Goal: Information Seeking & Learning: Learn about a topic

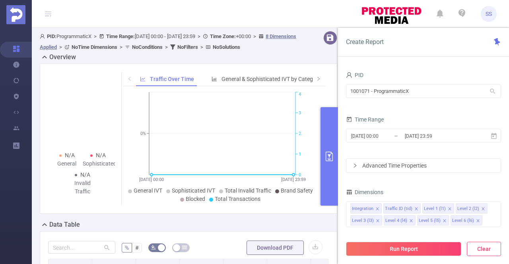
click at [495, 245] on button "Clear" at bounding box center [484, 249] width 34 height 14
type input "[DATE] 06:00"
type input "[DATE] 06:59"
click at [492, 251] on button "Clear" at bounding box center [484, 249] width 34 height 14
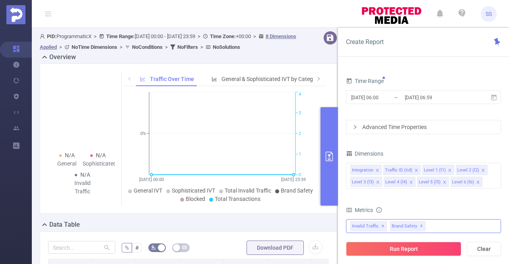
click at [381, 225] on span "✕" at bounding box center [382, 227] width 3 height 10
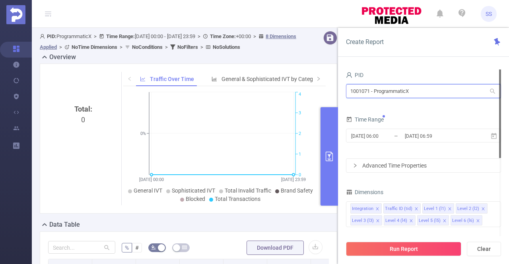
drag, startPoint x: 436, startPoint y: 91, endPoint x: 220, endPoint y: 71, distance: 216.9
click at [220, 71] on section "PID: ProgrammaticX > Time Range: [DATE] 00:00 - [DATE] 23:59 > Time Zone: +00:0…" at bounding box center [270, 240] width 477 height 425
type input "ק"
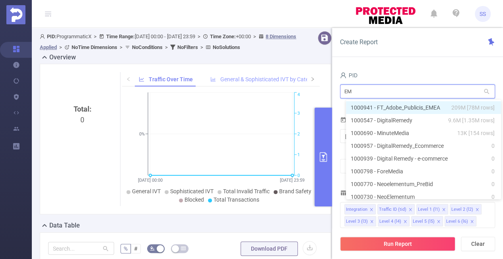
type input "EME"
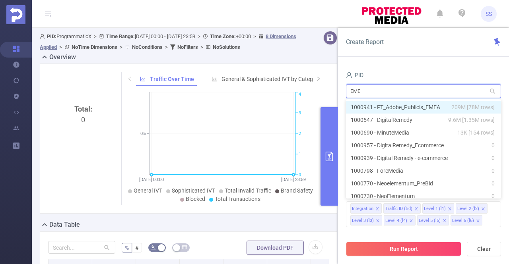
click at [463, 109] on span "209M [78M rows]" at bounding box center [472, 107] width 43 height 9
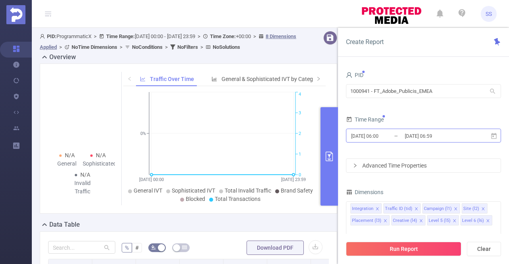
click at [412, 141] on input "[DATE] 06:59" at bounding box center [436, 136] width 64 height 11
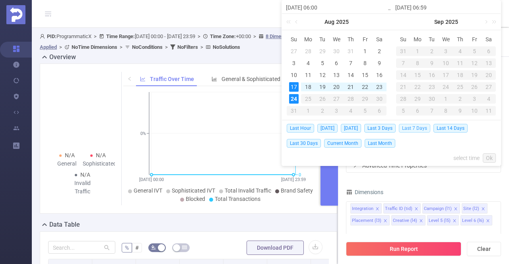
click at [413, 127] on span "Last 7 Days" at bounding box center [414, 128] width 31 height 9
type input "[DATE] 00:00"
type input "[DATE] 23:59"
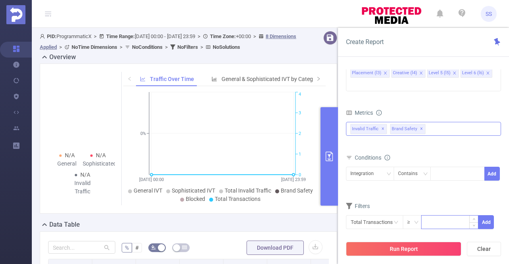
click at [439, 216] on input at bounding box center [450, 222] width 56 height 12
type input "5,000"
click at [490, 216] on button "Add" at bounding box center [486, 223] width 16 height 14
click at [420, 167] on div "Contains" at bounding box center [410, 173] width 25 height 13
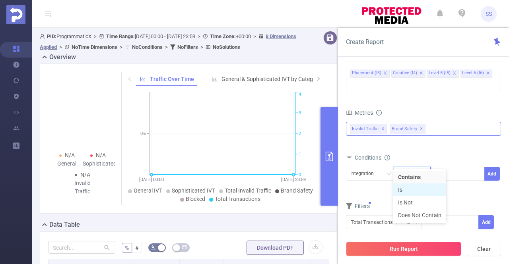
click at [414, 190] on li "Is" at bounding box center [419, 190] width 53 height 13
click at [446, 167] on div at bounding box center [458, 173] width 46 height 13
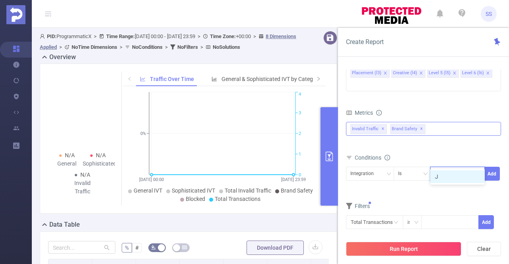
type input "JS"
click at [448, 175] on li "JS" at bounding box center [457, 177] width 54 height 13
drag, startPoint x: 495, startPoint y: 156, endPoint x: 482, endPoint y: 175, distance: 22.9
click at [494, 167] on button "Add" at bounding box center [492, 174] width 16 height 14
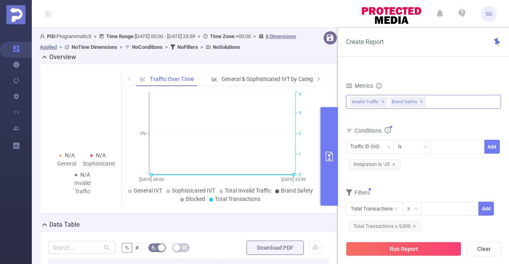
click at [382, 97] on span "✕" at bounding box center [382, 102] width 3 height 10
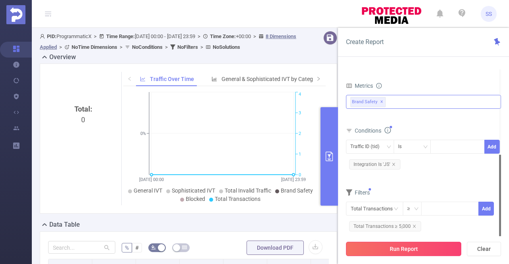
click at [384, 249] on button "Run Report" at bounding box center [403, 249] width 115 height 14
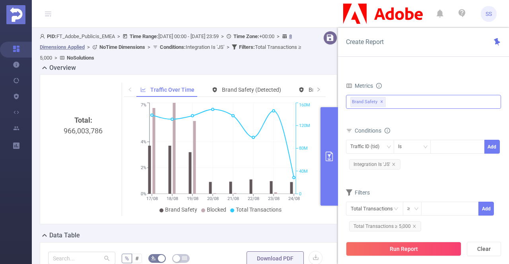
click at [330, 159] on icon "primary" at bounding box center [329, 157] width 7 height 10
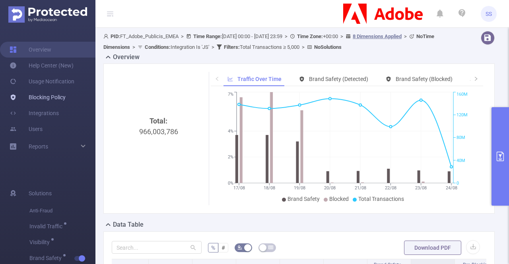
click at [57, 101] on link "Blocking Policy" at bounding box center [38, 97] width 56 height 16
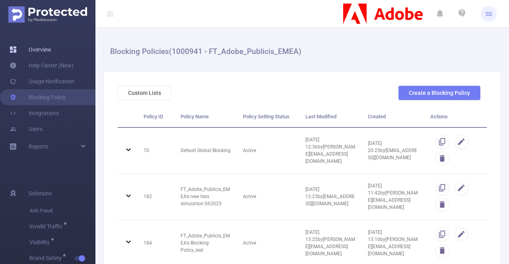
click at [51, 52] on link "Overview" at bounding box center [31, 50] width 42 height 16
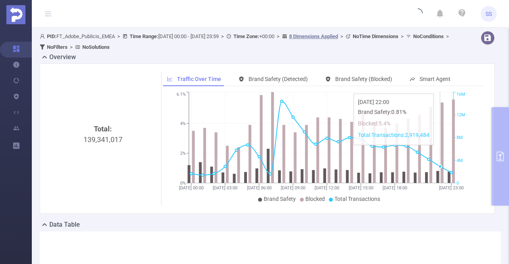
type input "[DATE] 00:00"
type input "[DATE] 23:59"
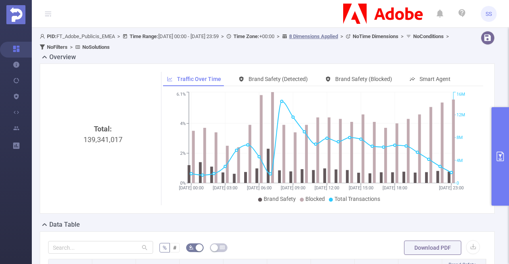
click at [509, 166] on button "primary" at bounding box center [500, 156] width 17 height 99
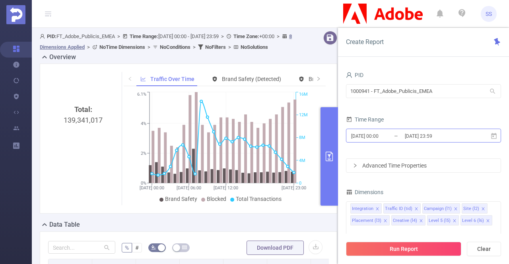
click at [442, 133] on input "[DATE] 23:59" at bounding box center [436, 136] width 64 height 11
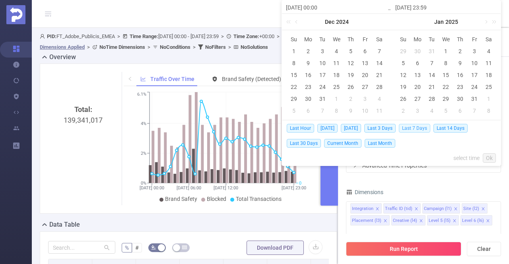
click at [419, 128] on span "Last 7 Days" at bounding box center [414, 128] width 31 height 9
type input "[DATE] 00:00"
type input "[DATE] 23:59"
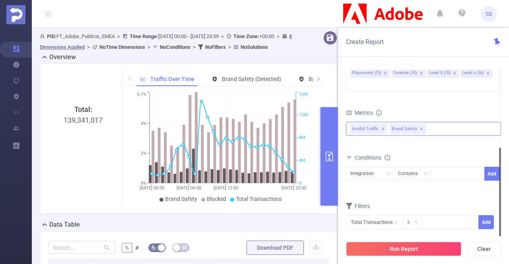
click at [381, 124] on span "✕" at bounding box center [382, 129] width 3 height 10
click at [424, 172] on icon "icon: down" at bounding box center [425, 174] width 5 height 5
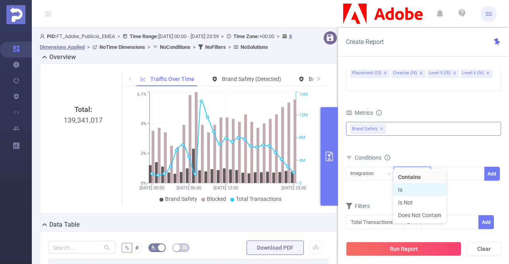
click at [406, 192] on li "Is" at bounding box center [419, 190] width 53 height 13
click at [449, 167] on div at bounding box center [458, 173] width 46 height 13
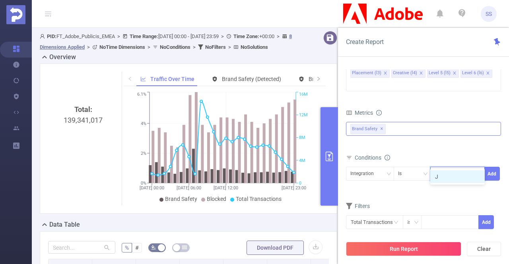
type input "JS"
click at [457, 181] on li "JS" at bounding box center [457, 177] width 54 height 13
click at [491, 167] on button "Add" at bounding box center [492, 174] width 16 height 14
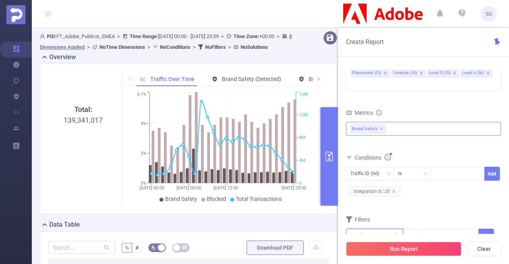
click at [366, 229] on input "text" at bounding box center [374, 236] width 57 height 14
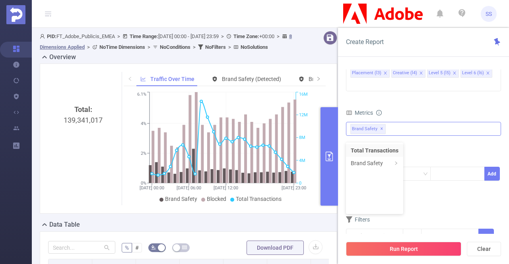
click at [440, 214] on div "Filters" at bounding box center [423, 220] width 155 height 13
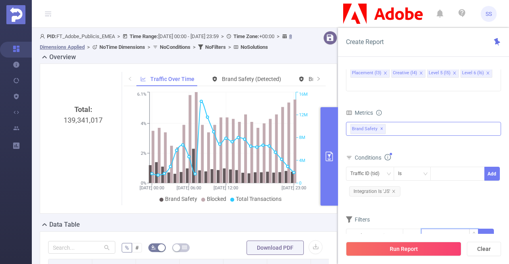
click at [435, 229] on input at bounding box center [450, 235] width 56 height 12
type input "5,000"
click at [491, 229] on button "Add" at bounding box center [486, 236] width 16 height 14
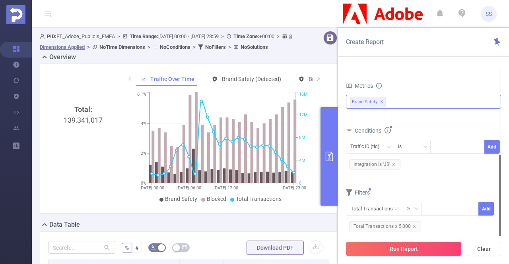
click at [412, 246] on button "Run Report" at bounding box center [403, 249] width 115 height 14
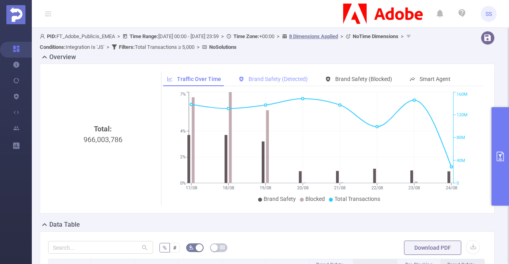
click at [290, 80] on span "Brand Safety (Detected)" at bounding box center [278, 79] width 59 height 6
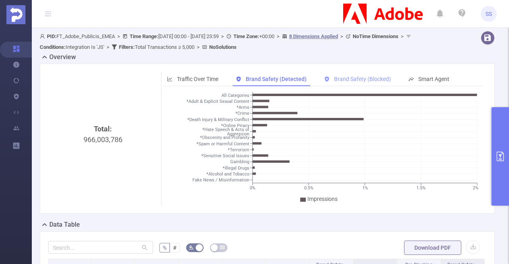
click at [351, 75] on div "Brand Safety (Blocked)" at bounding box center [357, 79] width 75 height 15
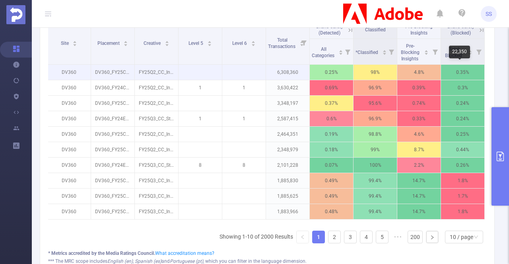
scroll to position [199, 0]
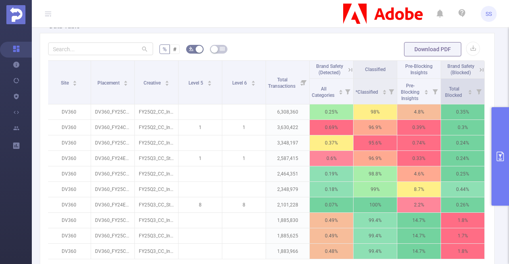
click at [476, 91] on icon at bounding box center [478, 91] width 5 height 5
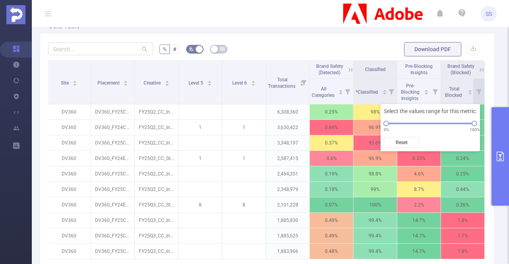
click at [353, 41] on form "% # Download PDF" at bounding box center [267, 49] width 438 height 16
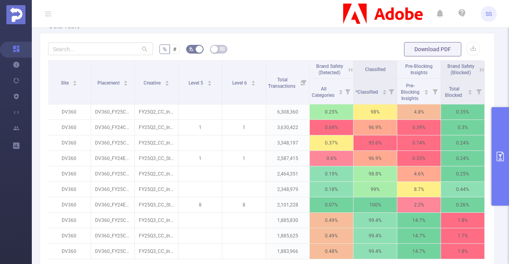
click at [478, 69] on icon at bounding box center [481, 69] width 7 height 7
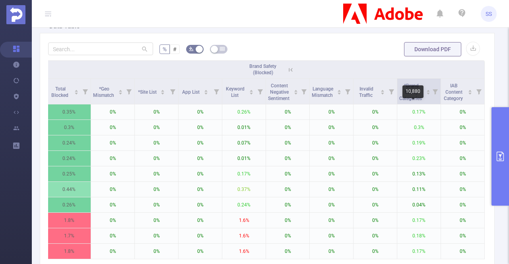
click at [430, 97] on icon at bounding box center [435, 91] width 11 height 25
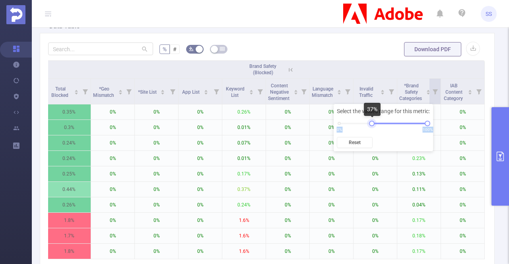
drag, startPoint x: 340, startPoint y: 123, endPoint x: 373, endPoint y: 126, distance: 33.6
click at [373, 126] on div "Select the values range for this metric: 0% 100% Reset" at bounding box center [383, 127] width 99 height 47
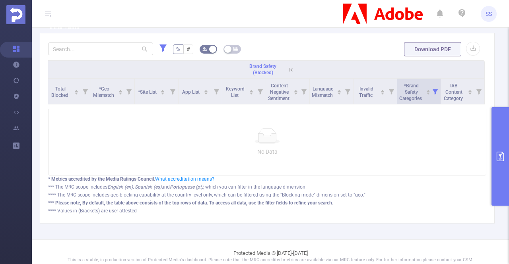
click at [433, 93] on icon at bounding box center [435, 91] width 5 height 5
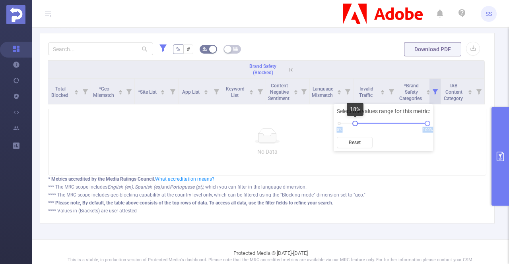
click at [355, 127] on body "SS Overview Help Center (New) Usage Notification Blocking Policy Integrations U…" at bounding box center [254, 132] width 509 height 264
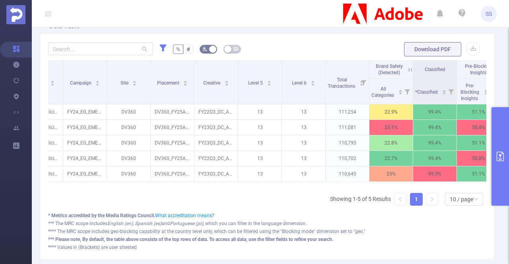
scroll to position [0, 0]
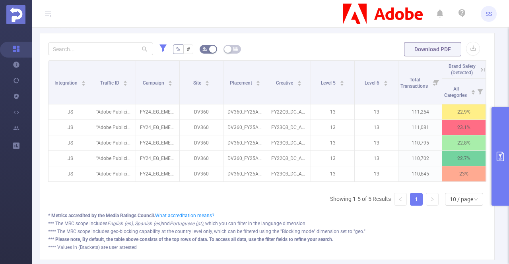
click at [502, 136] on button "primary" at bounding box center [500, 156] width 17 height 99
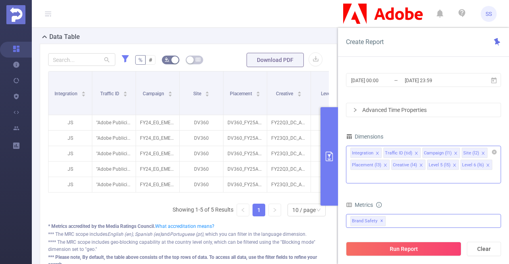
click at [486, 165] on icon "icon: close" at bounding box center [488, 165] width 4 height 4
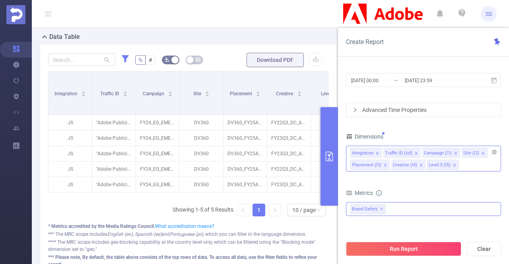
click at [453, 163] on icon "icon: close" at bounding box center [455, 165] width 4 height 4
click at [419, 164] on icon "icon: close" at bounding box center [421, 165] width 4 height 4
click at [384, 163] on icon "icon: close" at bounding box center [385, 165] width 4 height 4
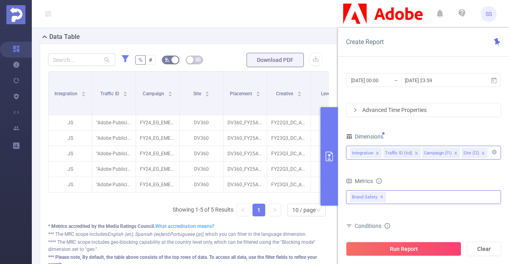
click at [415, 152] on icon "icon: close" at bounding box center [416, 153] width 3 height 3
click at [415, 152] on icon "icon: close" at bounding box center [417, 154] width 4 height 4
click at [400, 153] on li "Site (l2)" at bounding box center [396, 153] width 26 height 10
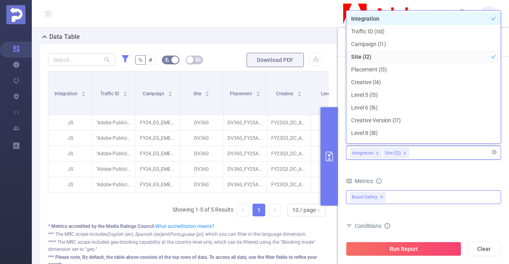
click at [403, 152] on icon "icon: close" at bounding box center [405, 154] width 4 height 4
click at [408, 154] on div "Integration" at bounding box center [423, 152] width 146 height 13
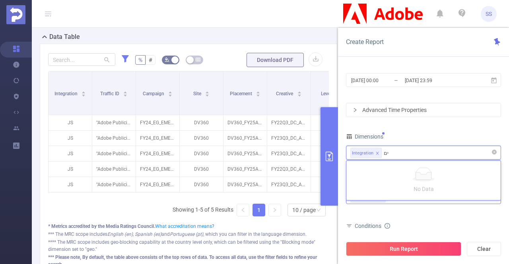
type input "י"
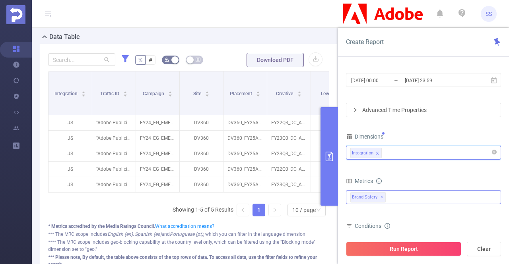
click at [430, 150] on div "Integration" at bounding box center [423, 152] width 146 height 13
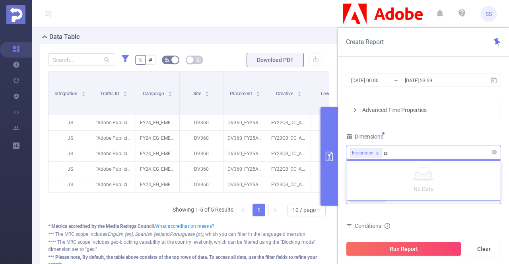
type input "י"
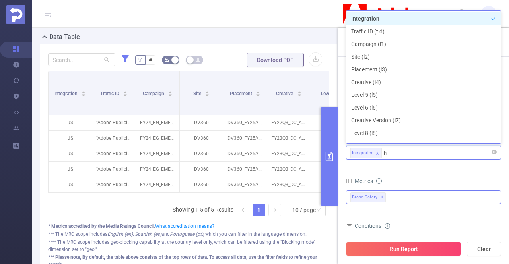
type input "ho"
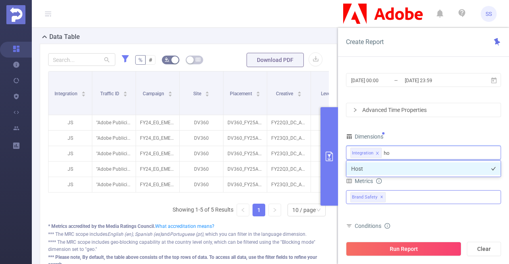
click at [389, 167] on li "Host" at bounding box center [423, 169] width 154 height 13
type input "app"
click at [392, 167] on li "App" at bounding box center [423, 169] width 154 height 13
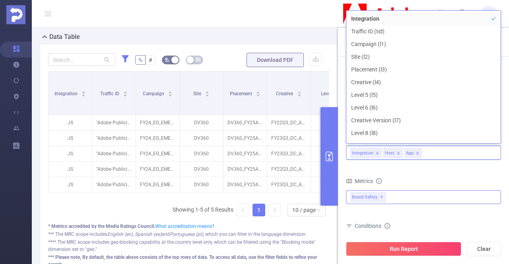
click at [453, 176] on div "Metrics" at bounding box center [423, 182] width 155 height 13
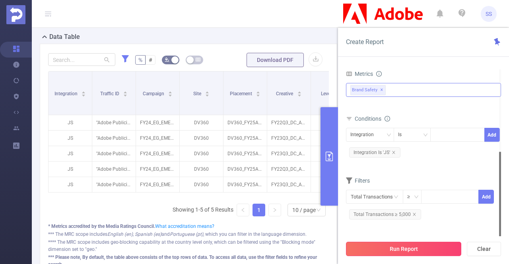
click at [418, 249] on button "Run Report" at bounding box center [403, 249] width 115 height 14
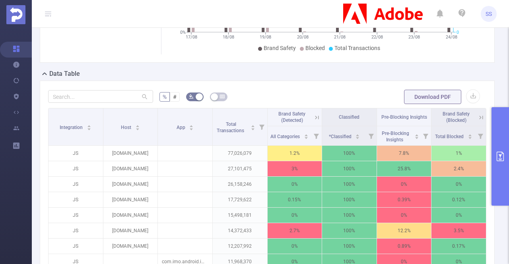
scroll to position [227, 0]
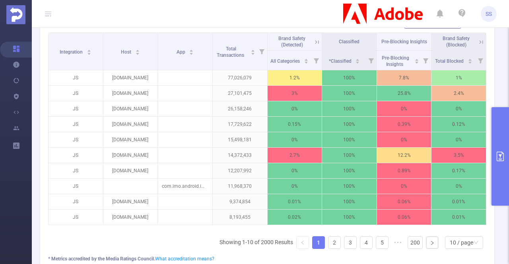
click at [478, 43] on icon at bounding box center [481, 42] width 7 height 7
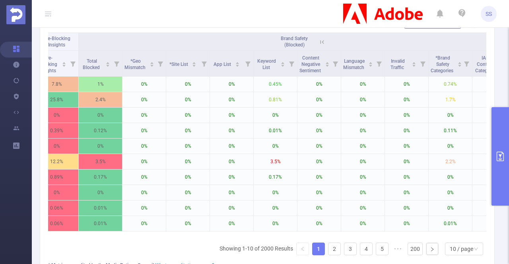
scroll to position [0, 313]
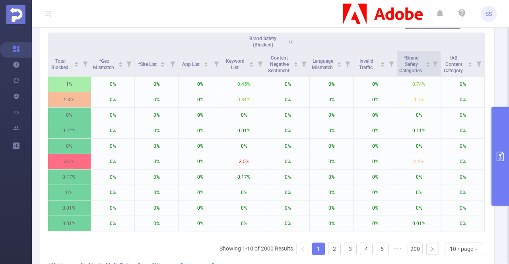
click at [439, 63] on span at bounding box center [441, 63] width 4 height 25
click at [430, 66] on icon at bounding box center [435, 63] width 11 height 25
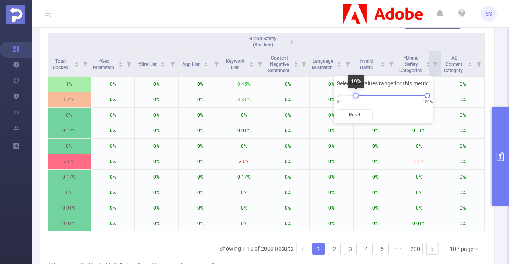
drag, startPoint x: 339, startPoint y: 95, endPoint x: 356, endPoint y: 97, distance: 16.9
click at [356, 97] on div at bounding box center [356, 96] width 6 height 6
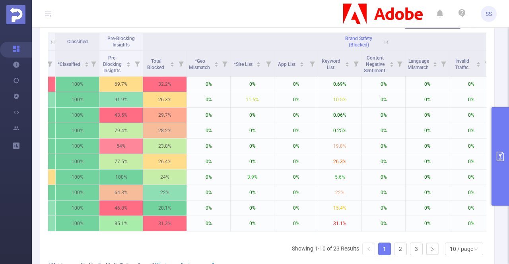
scroll to position [0, 0]
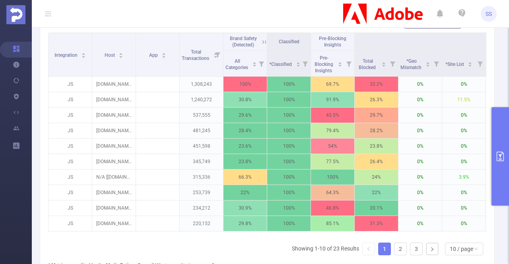
click at [264, 40] on icon at bounding box center [263, 42] width 7 height 7
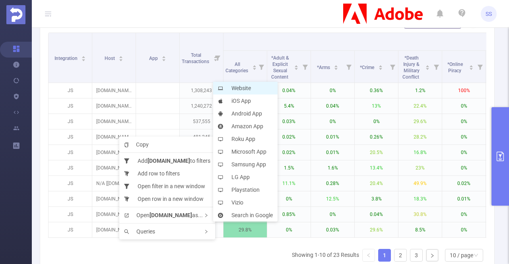
click at [253, 91] on li "Website" at bounding box center [245, 88] width 64 height 13
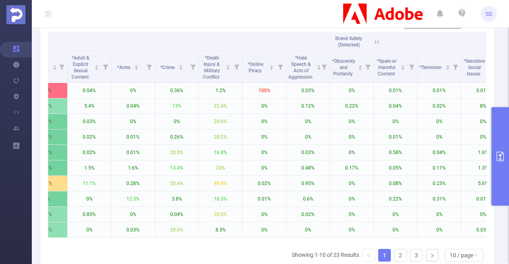
scroll to position [0, 202]
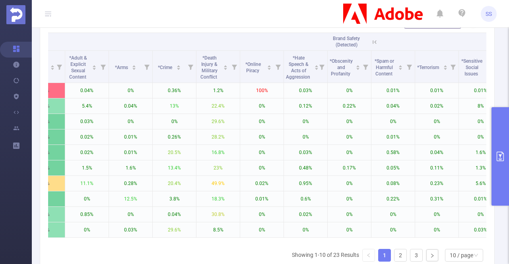
click at [374, 44] on icon at bounding box center [374, 42] width 7 height 7
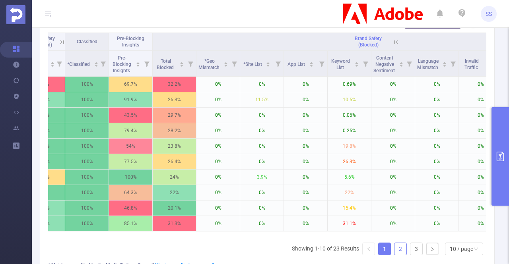
click at [395, 253] on link "2" at bounding box center [401, 249] width 12 height 12
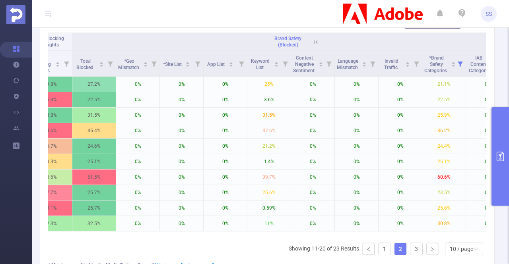
scroll to position [0, 301]
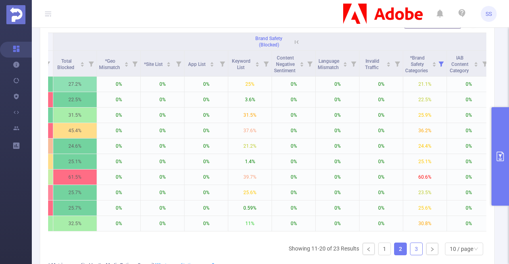
click at [410, 251] on link "3" at bounding box center [416, 249] width 12 height 12
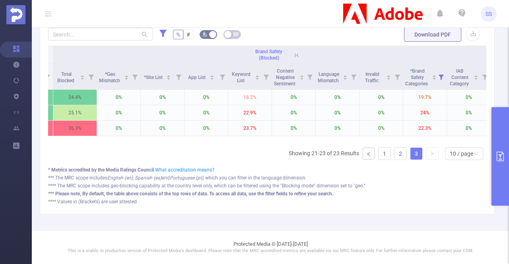
scroll to position [217, 0]
click at [395, 152] on link "2" at bounding box center [401, 154] width 12 height 12
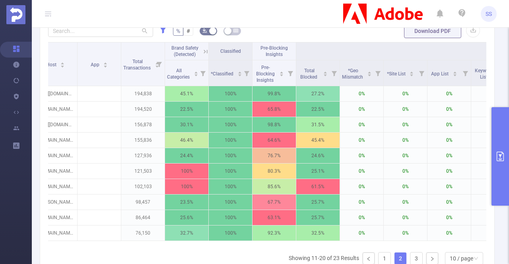
scroll to position [0, 6]
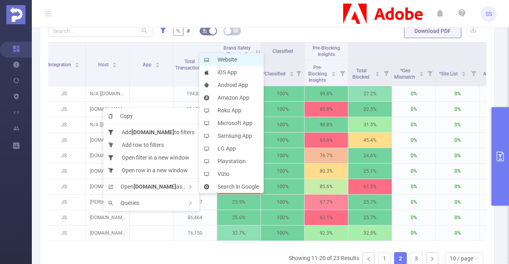
click at [218, 58] on li "Website" at bounding box center [231, 59] width 64 height 13
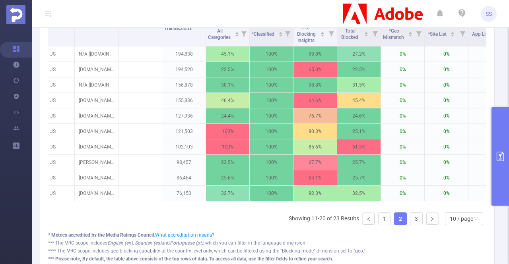
scroll to position [0, 0]
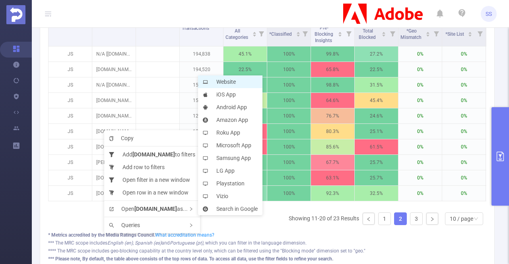
click at [242, 80] on li "Website" at bounding box center [230, 82] width 64 height 13
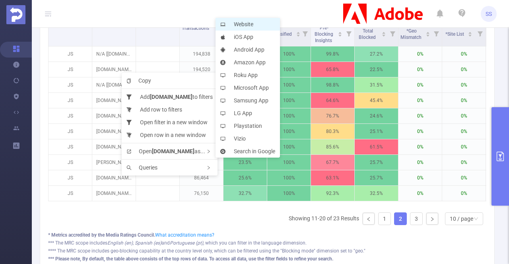
click at [238, 29] on li "Website" at bounding box center [248, 24] width 64 height 13
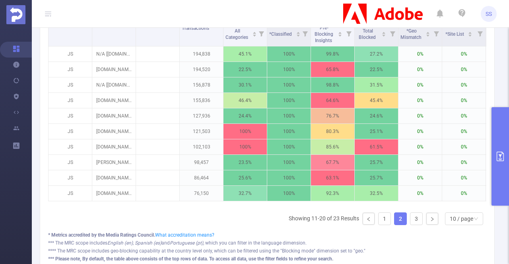
scroll to position [0, 313]
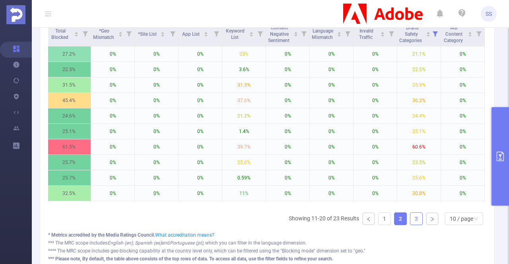
click at [410, 225] on link "3" at bounding box center [416, 219] width 12 height 12
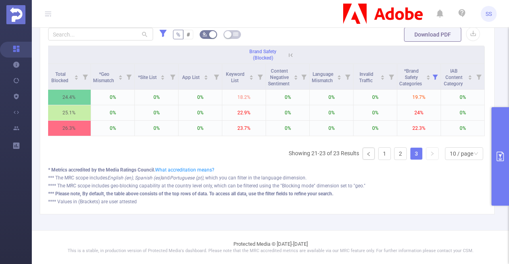
scroll to position [217, 0]
click at [410, 223] on div "PID: FT_Adobe_Publicis_EMEA > Time Range: [DATE] 00:00 - [DATE] 23:59 > Time Zo…" at bounding box center [270, 22] width 477 height 416
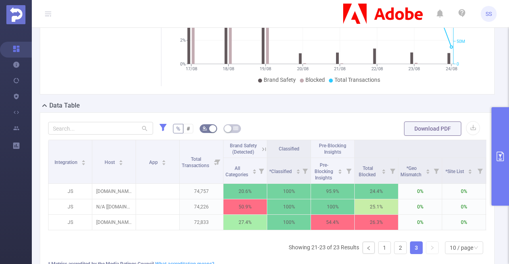
scroll to position [199, 0]
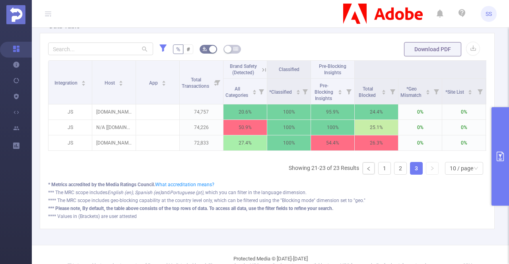
click at [154, 161] on div "Integration Host App Total Transactions Brand Safety (Detected) Classified Pre-…" at bounding box center [267, 120] width 438 height 121
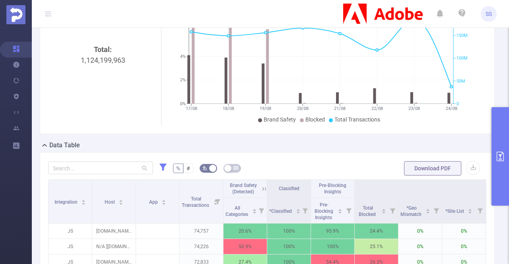
scroll to position [0, 0]
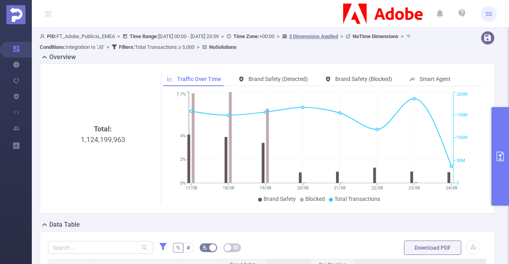
click at [498, 138] on button "primary" at bounding box center [500, 156] width 17 height 99
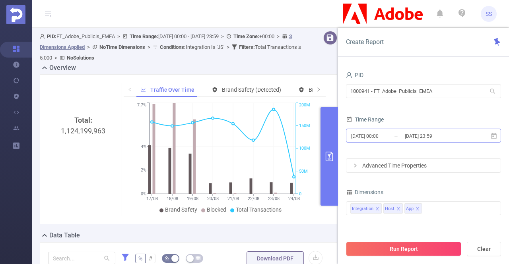
click at [457, 136] on input "[DATE] 23:59" at bounding box center [436, 136] width 64 height 11
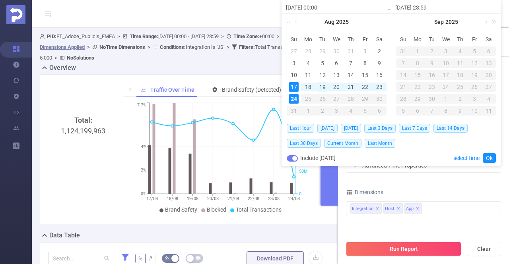
click at [322, 85] on div "19" at bounding box center [323, 87] width 10 height 10
click at [336, 86] on div "20" at bounding box center [337, 87] width 10 height 10
type input "[DATE] 00:00"
type input "[DATE] 23:59"
type input "[DATE] 00:00"
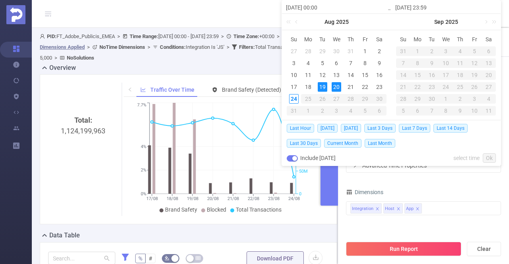
type input "[DATE] 23:59"
click at [490, 160] on link "Ok" at bounding box center [489, 159] width 13 height 10
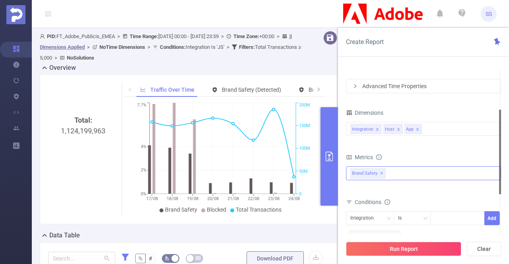
click at [401, 89] on div "Advanced Time Properties" at bounding box center [423, 87] width 154 height 14
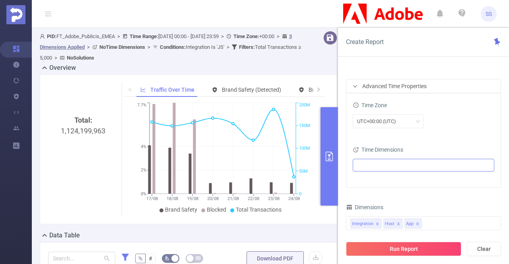
click at [376, 167] on ul at bounding box center [420, 165] width 131 height 12
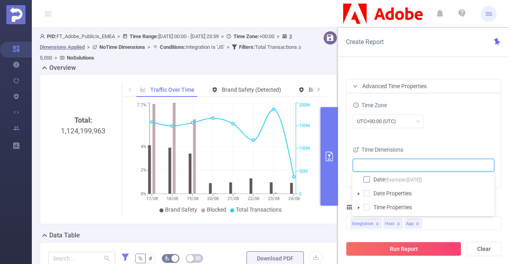
click at [368, 180] on span at bounding box center [366, 180] width 6 height 6
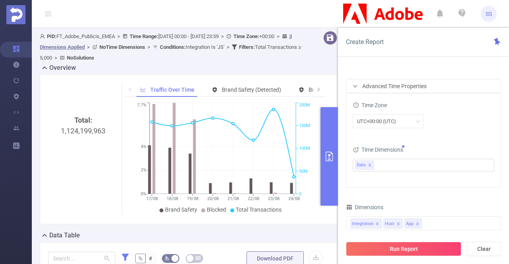
click at [449, 132] on div "Time Zone UTC+00:00 (UTC)" at bounding box center [424, 117] width 142 height 35
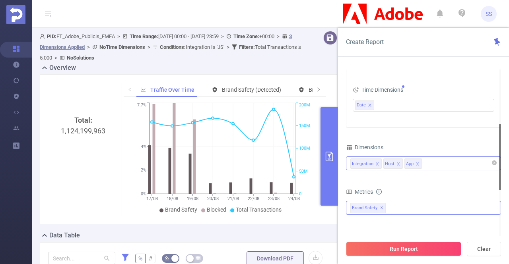
click at [445, 161] on div "Integration Host App" at bounding box center [423, 163] width 146 height 13
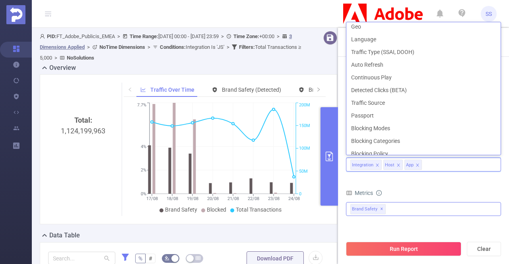
scroll to position [226, 0]
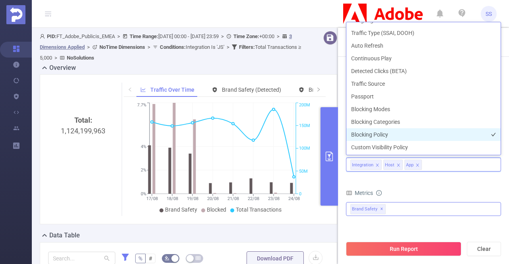
click at [406, 138] on li "Blocking Policy" at bounding box center [423, 134] width 154 height 13
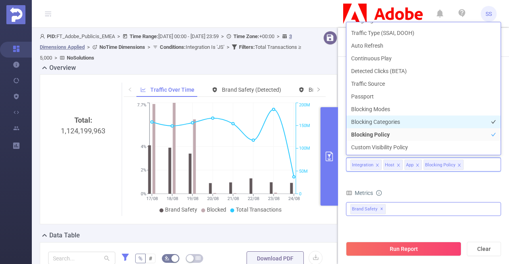
click at [403, 123] on li "Blocking Categories" at bounding box center [423, 122] width 154 height 13
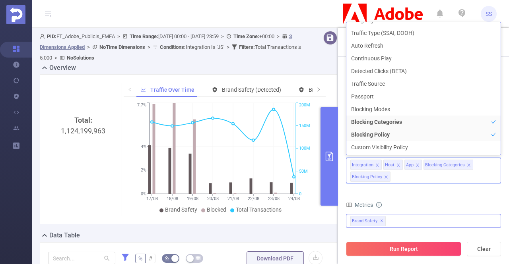
click at [446, 203] on div "Metrics" at bounding box center [423, 206] width 155 height 13
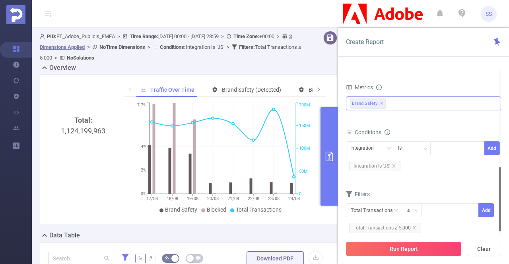
click at [426, 249] on button "Run Report" at bounding box center [403, 249] width 115 height 14
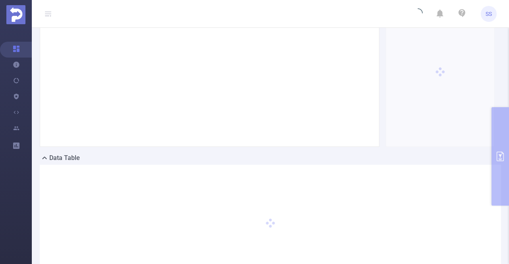
scroll to position [0, 0]
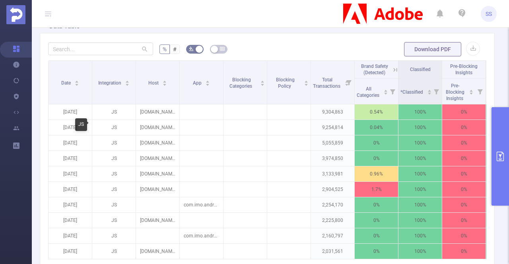
scroll to position [239, 0]
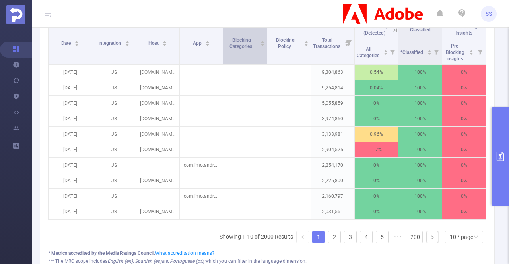
click at [262, 47] on div "Blocking Categories" at bounding box center [244, 42] width 39 height 14
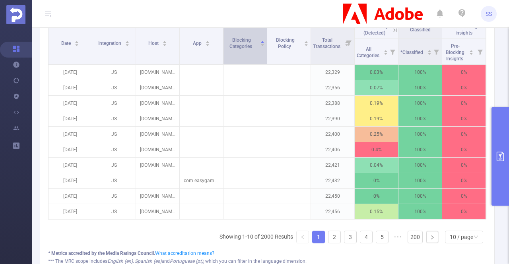
click at [260, 47] on div "Blocking Categories" at bounding box center [244, 42] width 39 height 14
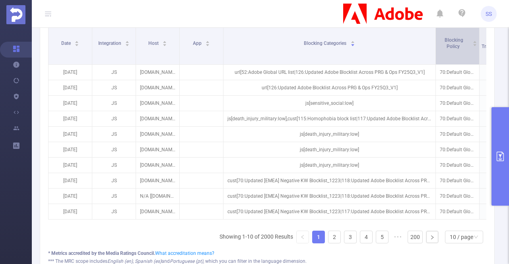
drag, startPoint x: 266, startPoint y: 50, endPoint x: 434, endPoint y: 58, distance: 168.8
click at [434, 58] on span at bounding box center [435, 42] width 4 height 43
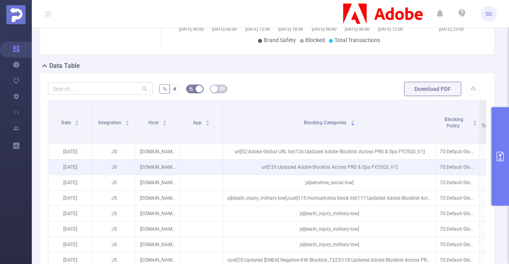
scroll to position [159, 0]
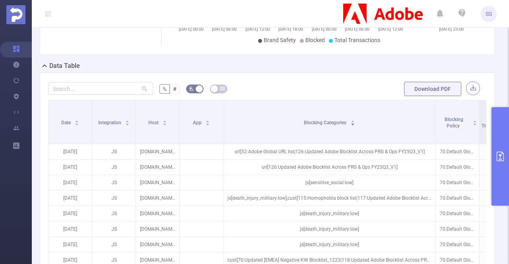
click at [468, 88] on button "button" at bounding box center [473, 89] width 14 height 14
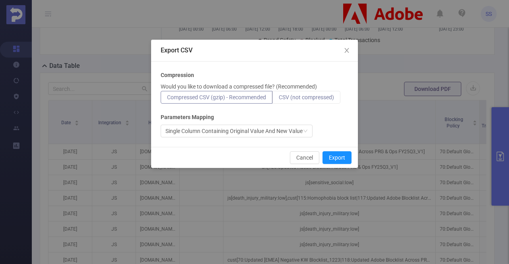
click at [313, 97] on span "CSV (not compressed)" at bounding box center [306, 97] width 55 height 6
click at [279, 99] on input "CSV (not compressed)" at bounding box center [279, 99] width 0 height 0
click at [334, 156] on button "Export" at bounding box center [337, 158] width 29 height 13
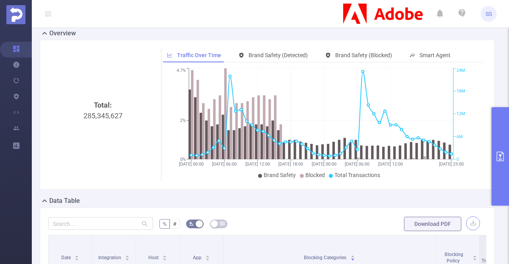
scroll to position [0, 0]
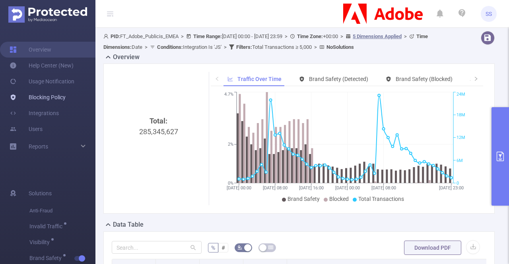
click at [51, 102] on link "Blocking Policy" at bounding box center [38, 97] width 56 height 16
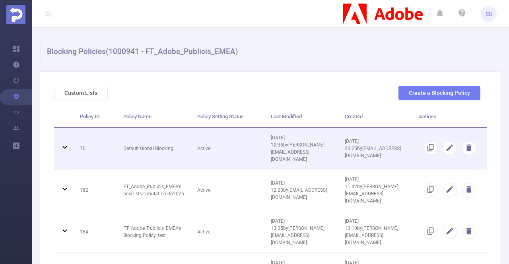
click at [101, 144] on td "70" at bounding box center [95, 149] width 43 height 42
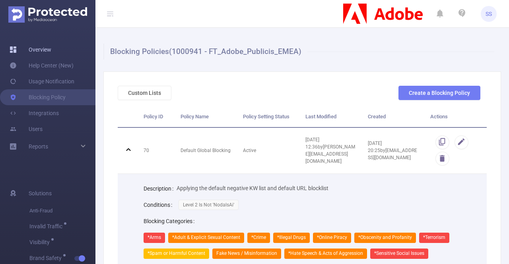
click at [40, 51] on link "Overview" at bounding box center [31, 50] width 42 height 16
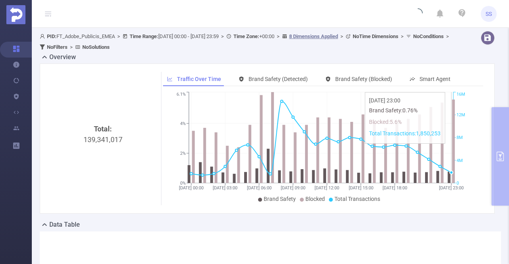
scroll to position [40, 0]
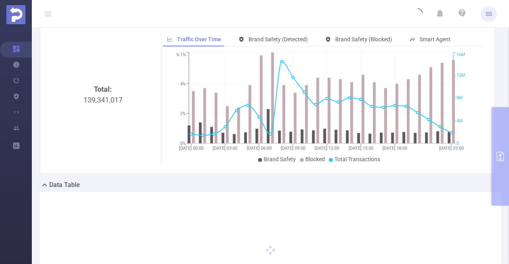
type input "[DATE] 00:00"
type input "[DATE] 23:59"
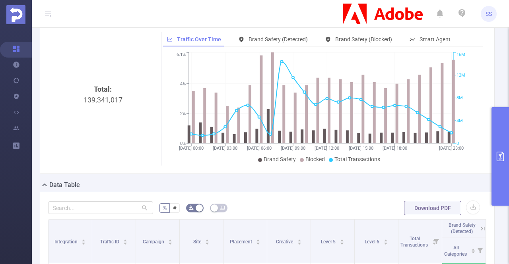
click at [504, 157] on icon "primary" at bounding box center [501, 157] width 10 height 10
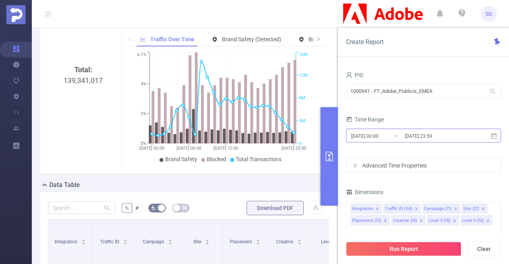
click at [448, 132] on input "[DATE] 23:59" at bounding box center [436, 136] width 64 height 11
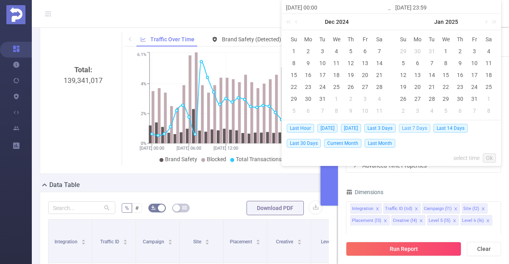
click at [425, 128] on span "Last 7 Days" at bounding box center [414, 128] width 31 height 9
type input "[DATE] 00:00"
type input "[DATE] 23:59"
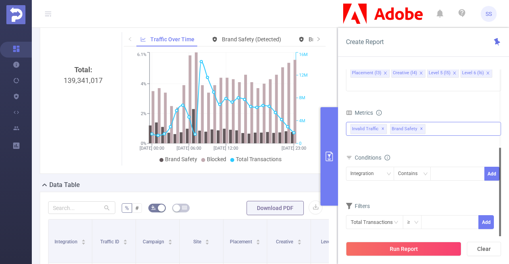
click at [381, 124] on span "✕" at bounding box center [382, 129] width 3 height 10
click at [373, 167] on div "Integration" at bounding box center [364, 173] width 29 height 13
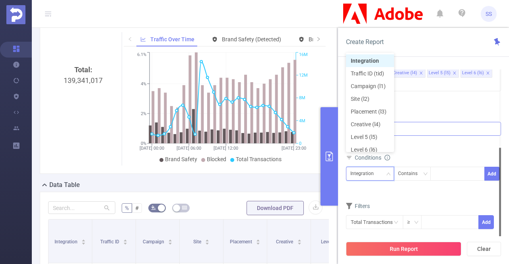
click at [372, 167] on div "Integration" at bounding box center [364, 173] width 29 height 13
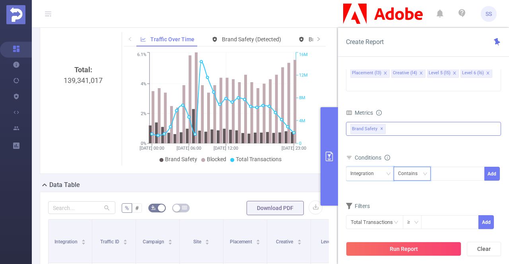
click at [418, 167] on div "Contains" at bounding box center [410, 173] width 25 height 13
click at [412, 188] on li "Is" at bounding box center [419, 190] width 53 height 13
click at [449, 167] on div at bounding box center [458, 173] width 46 height 13
type input "JS"
click at [445, 178] on li "JS" at bounding box center [457, 177] width 54 height 13
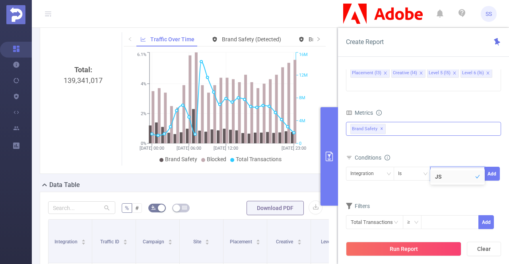
drag, startPoint x: 487, startPoint y: 163, endPoint x: 479, endPoint y: 172, distance: 11.8
click at [488, 167] on button "Add" at bounding box center [492, 174] width 16 height 14
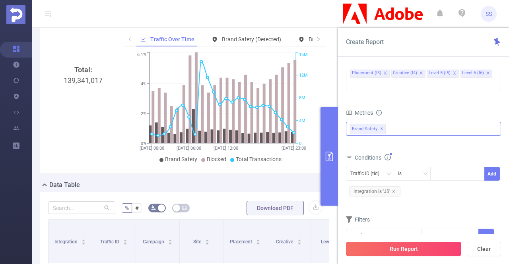
click at [392, 248] on button "Run Report" at bounding box center [403, 249] width 115 height 14
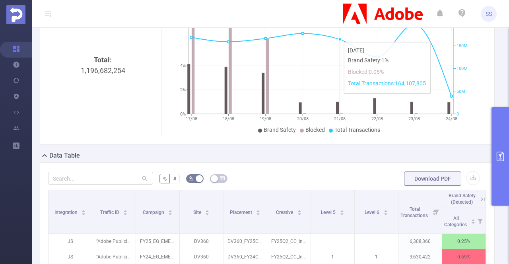
scroll to position [119, 0]
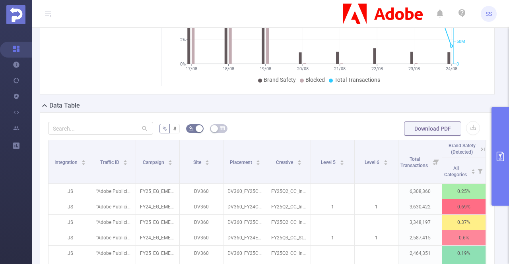
click at [502, 148] on button "primary" at bounding box center [500, 156] width 17 height 99
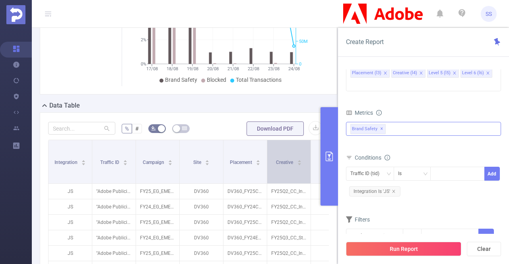
click at [323, 163] on button "primary" at bounding box center [329, 156] width 17 height 99
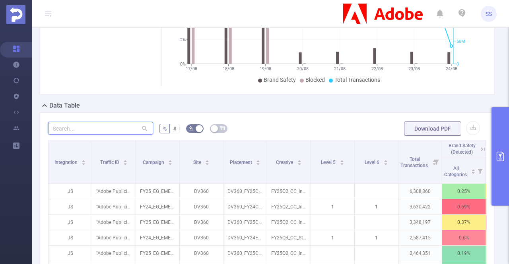
click at [99, 129] on input "text" at bounding box center [100, 128] width 105 height 13
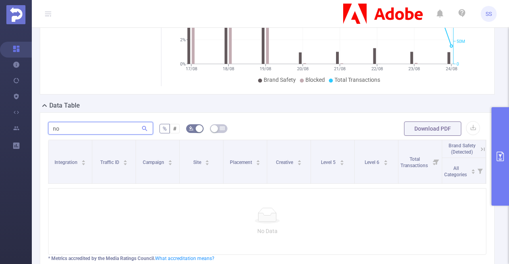
type input "n"
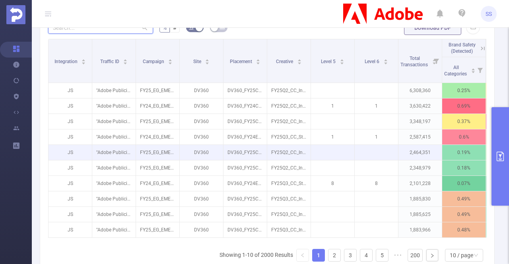
scroll to position [239, 0]
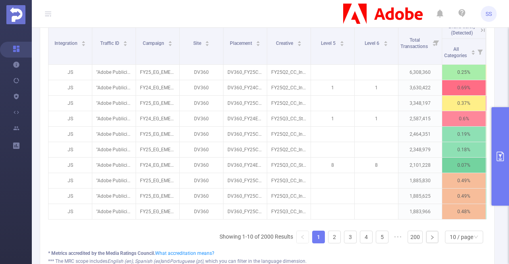
click at [501, 124] on button "primary" at bounding box center [500, 156] width 17 height 99
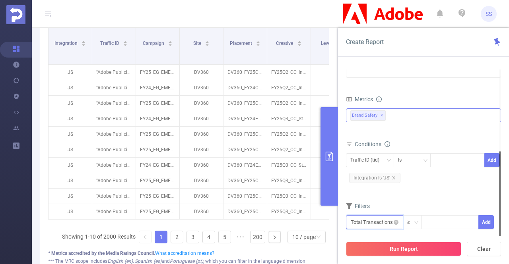
click at [369, 216] on input "text" at bounding box center [374, 223] width 57 height 14
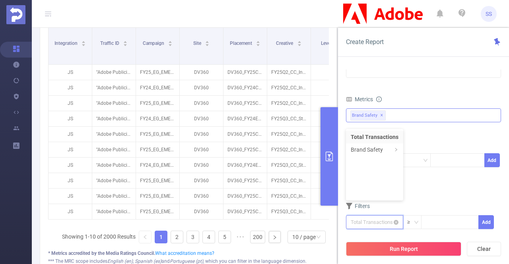
click at [369, 216] on input "text" at bounding box center [374, 223] width 57 height 14
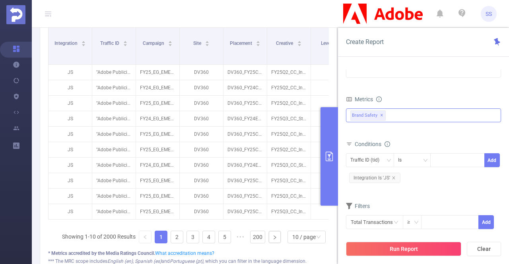
click at [442, 186] on form "Dimensions Integration Traffic ID (tid) Campaign (l1) Site (l2) Placement (l3) …" at bounding box center [423, 132] width 155 height 214
click at [366, 148] on div "Double click to edit" at bounding box center [376, 150] width 47 height 13
click at [359, 154] on div "Traffic ID (tid)" at bounding box center [367, 160] width 35 height 13
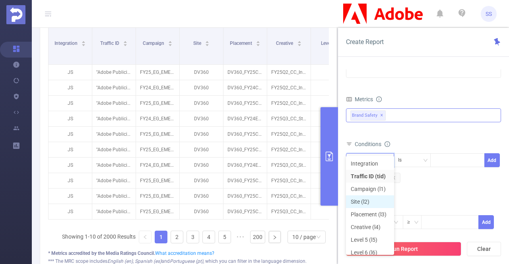
drag, startPoint x: 371, startPoint y: 202, endPoint x: 393, endPoint y: 190, distance: 24.6
click at [371, 202] on li "Site (l2)" at bounding box center [370, 202] width 48 height 13
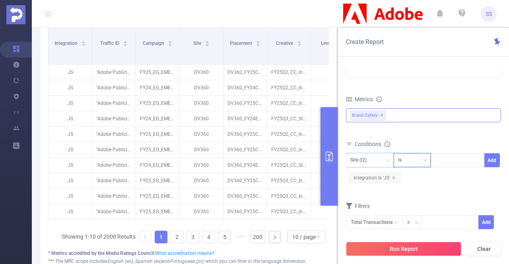
click at [409, 154] on div "Is" at bounding box center [412, 160] width 29 height 13
click at [422, 165] on li "Contains" at bounding box center [419, 163] width 53 height 13
click at [446, 154] on div at bounding box center [458, 160] width 46 height 13
type input "n"
type input "odal"
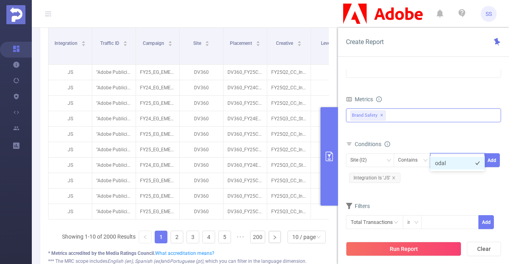
click at [442, 164] on li "odal" at bounding box center [457, 163] width 54 height 13
drag, startPoint x: 505, startPoint y: 143, endPoint x: 500, endPoint y: 143, distance: 6.0
click at [504, 143] on div "PID 1000941 - FT_Adobe_Publicis_EMEA 1000941 - FT_Adobe_Publicis_EMEA Time Rang…" at bounding box center [423, 170] width 171 height 217
drag, startPoint x: 496, startPoint y: 146, endPoint x: 476, endPoint y: 173, distance: 33.9
click at [495, 154] on button "Add" at bounding box center [492, 161] width 16 height 14
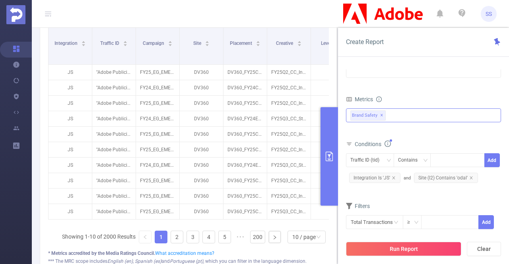
click at [418, 252] on button "Run Report" at bounding box center [403, 249] width 115 height 14
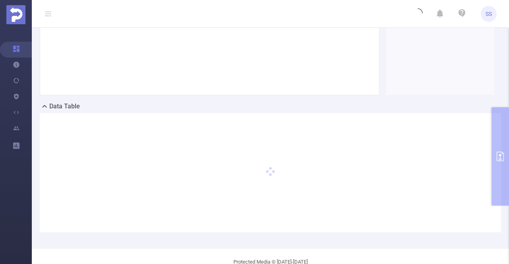
scroll to position [28, 0]
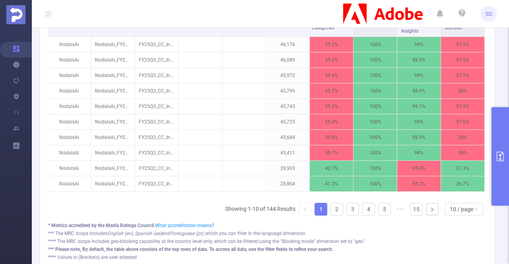
scroll to position [227, 0]
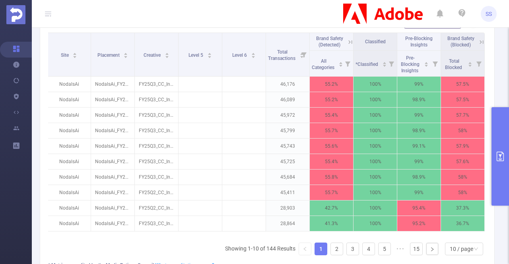
click at [478, 42] on icon at bounding box center [481, 42] width 7 height 7
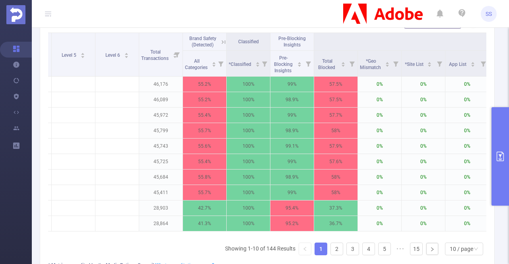
scroll to position [0, 171]
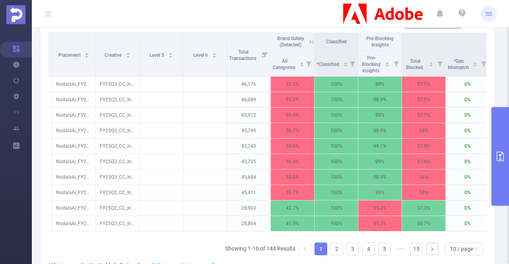
click at [311, 42] on icon at bounding box center [311, 42] width 7 height 7
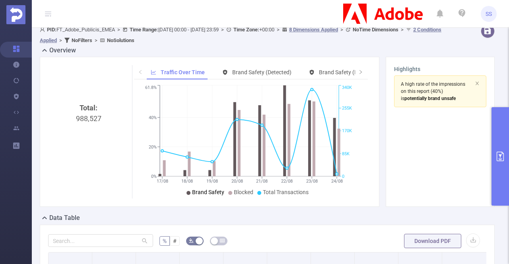
scroll to position [0, 0]
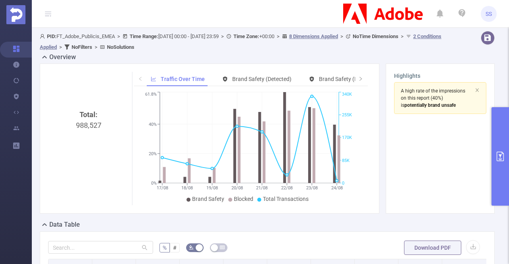
click at [499, 138] on button "primary" at bounding box center [500, 156] width 17 height 99
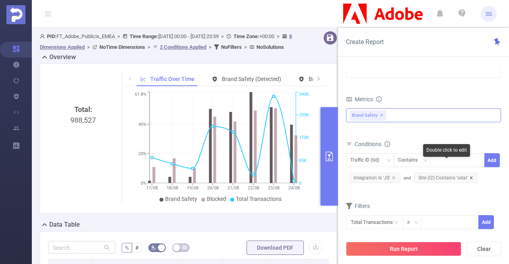
click at [470, 176] on icon "icon: close" at bounding box center [471, 178] width 4 height 4
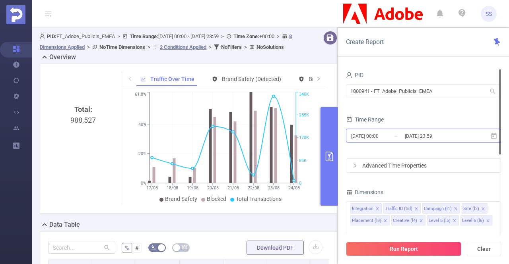
click at [459, 132] on input "[DATE] 23:59" at bounding box center [436, 136] width 64 height 11
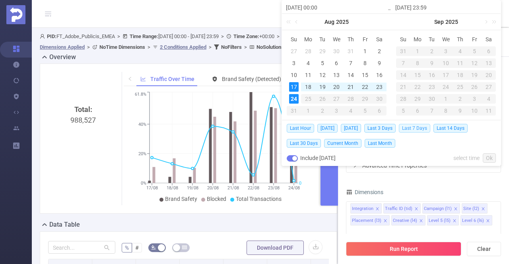
click at [422, 131] on span "Last 7 Days" at bounding box center [414, 128] width 31 height 9
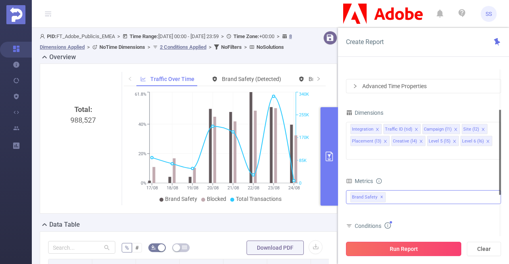
click at [428, 244] on button "Run Report" at bounding box center [403, 249] width 115 height 14
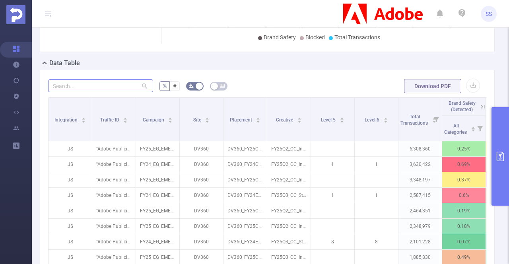
scroll to position [199, 0]
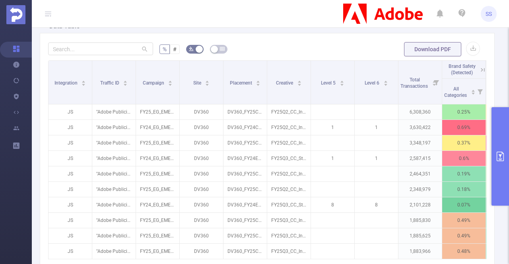
click at [508, 150] on button "primary" at bounding box center [500, 156] width 17 height 99
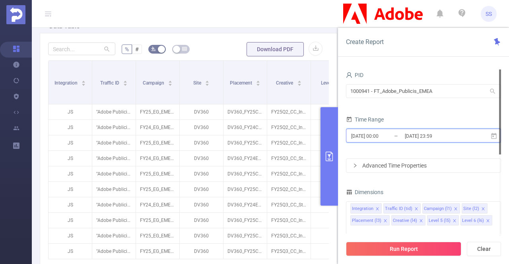
click at [436, 129] on span "[DATE] 00:00 _ [DATE] 23:59" at bounding box center [423, 136] width 155 height 14
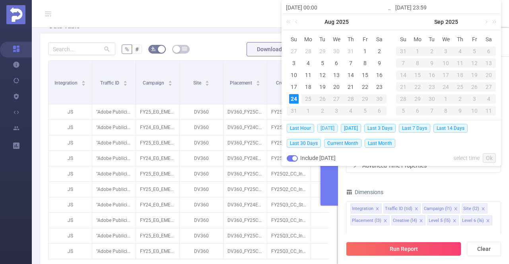
click at [328, 128] on span "[DATE]" at bounding box center [327, 128] width 20 height 9
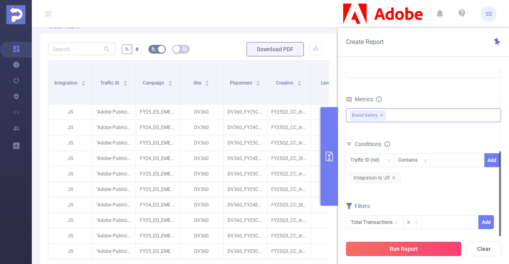
click at [410, 248] on button "Run Report" at bounding box center [403, 249] width 115 height 14
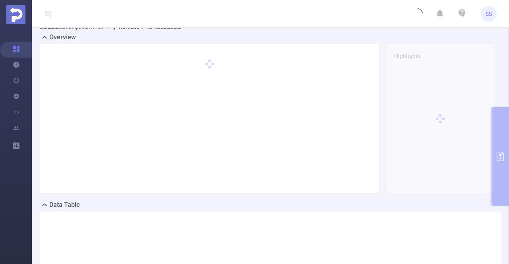
scroll to position [16, 0]
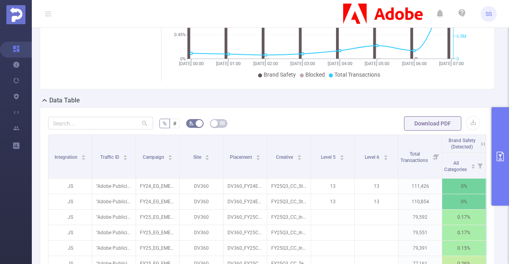
scroll to position [175, 0]
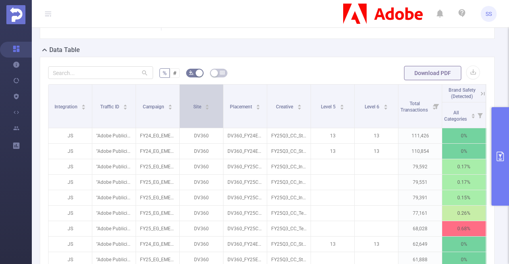
click at [200, 110] on div "Site" at bounding box center [201, 106] width 17 height 8
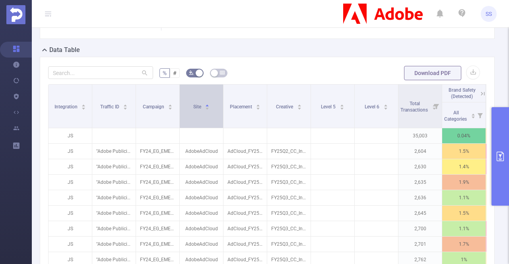
click at [202, 110] on div "Site" at bounding box center [201, 106] width 17 height 8
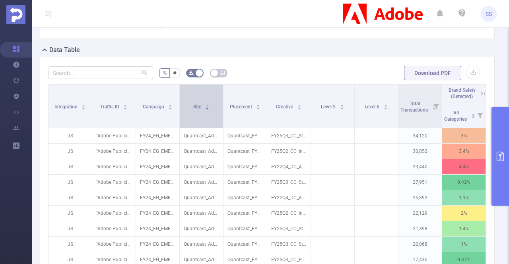
click at [202, 110] on div "Site" at bounding box center [201, 106] width 17 height 8
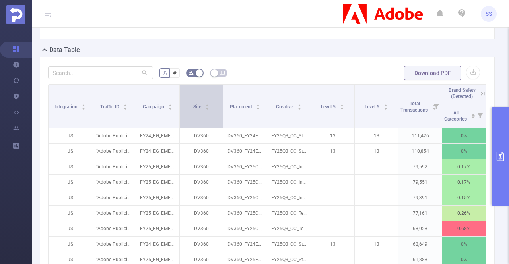
click at [202, 110] on div "Site" at bounding box center [201, 106] width 17 height 8
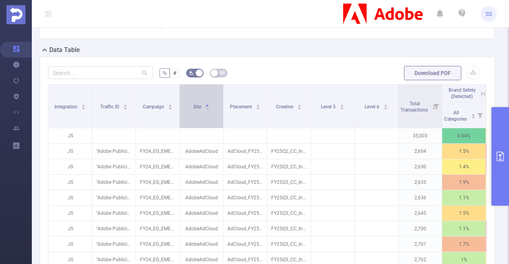
click at [202, 110] on div "Site" at bounding box center [201, 106] width 17 height 8
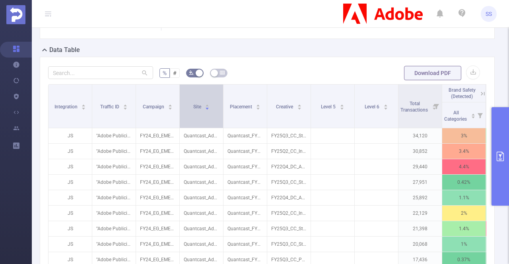
click at [202, 110] on div "Site" at bounding box center [201, 106] width 17 height 8
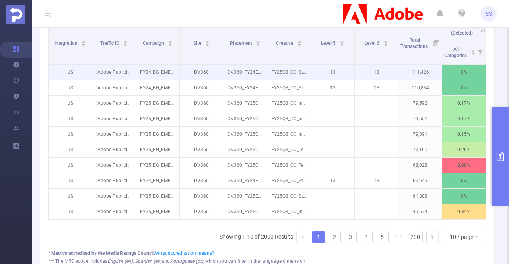
scroll to position [294, 0]
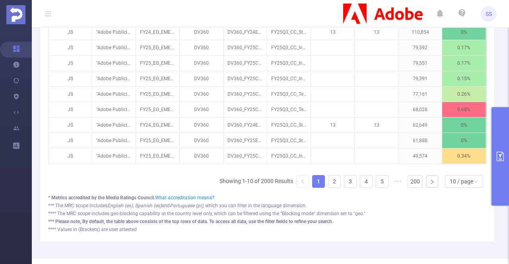
drag, startPoint x: 219, startPoint y: 165, endPoint x: 401, endPoint y: 168, distance: 182.2
click at [401, 168] on div "Integration Traffic ID Campaign Site Placement Creative Level 5 Level 6 Total T…" at bounding box center [267, 67] width 438 height 204
click at [309, 165] on div "Integration Traffic ID Campaign Site Placement Creative Level 5 Level 6 Total T…" at bounding box center [267, 67] width 438 height 204
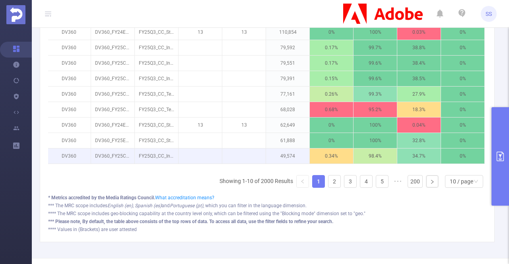
scroll to position [215, 0]
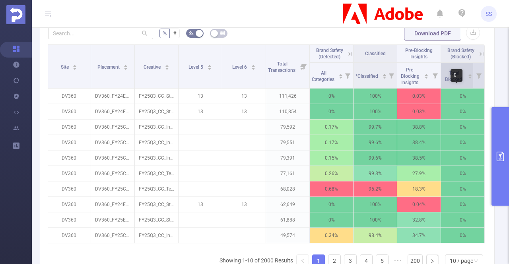
drag, startPoint x: 455, startPoint y: 77, endPoint x: 446, endPoint y: 77, distance: 8.7
click at [454, 77] on div "0" at bounding box center [457, 75] width 12 height 13
click at [445, 76] on span "Total Blocked" at bounding box center [454, 76] width 18 height 12
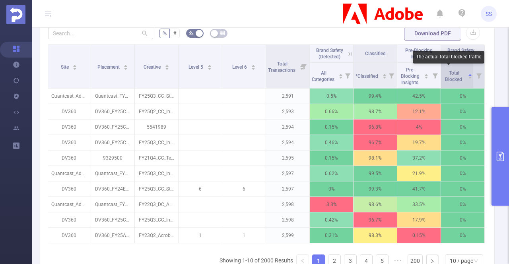
click at [449, 76] on span "Total Blocked" at bounding box center [454, 76] width 18 height 12
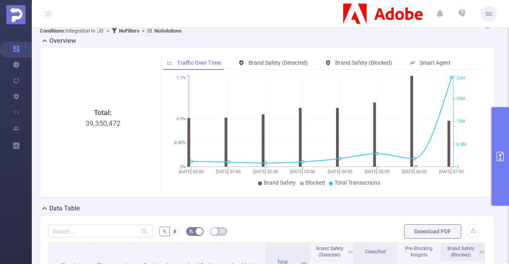
scroll to position [0, 0]
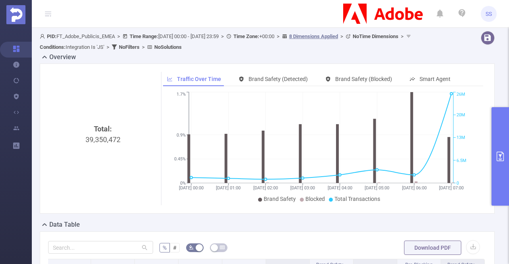
click at [493, 128] on button "primary" at bounding box center [500, 156] width 17 height 99
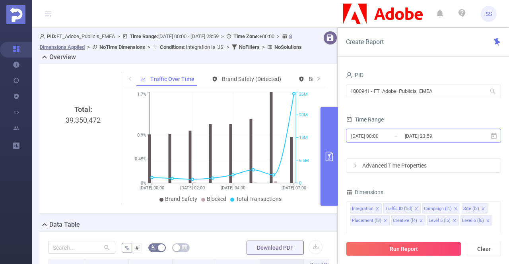
click at [439, 139] on input "[DATE] 23:59" at bounding box center [436, 136] width 64 height 11
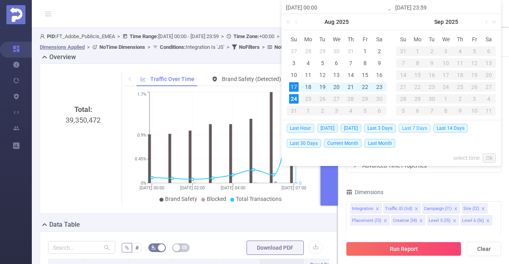
click at [409, 128] on span "Last 7 Days" at bounding box center [414, 128] width 31 height 9
type input "[DATE] 00:00"
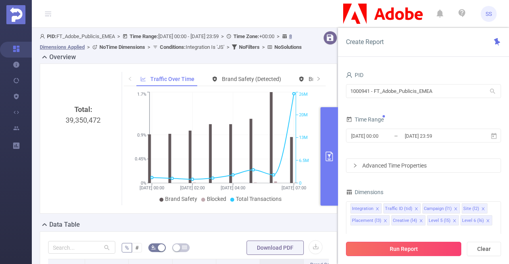
click at [397, 246] on button "Run Report" at bounding box center [403, 249] width 115 height 14
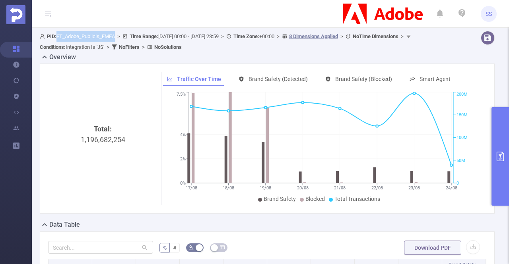
drag, startPoint x: 58, startPoint y: 37, endPoint x: 117, endPoint y: 37, distance: 58.9
click at [117, 37] on span "PID: FT_Adobe_Publicis_EMEA > Time Range: [DATE] 00:00 - [DATE] 23:59 > Time Zo…" at bounding box center [226, 41] width 373 height 17
copy span "FT_Adobe_Publicis_EMEA"
click at [99, 62] on div "Overview" at bounding box center [270, 57] width 461 height 11
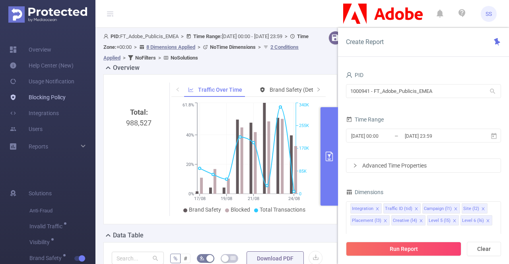
click at [52, 100] on link "Blocking Policy" at bounding box center [38, 97] width 56 height 16
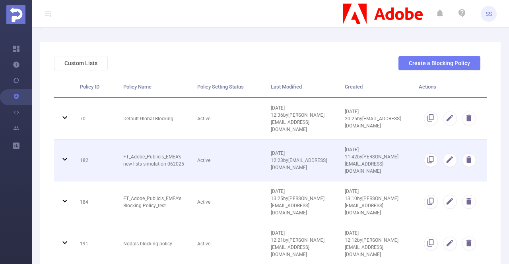
scroll to position [40, 0]
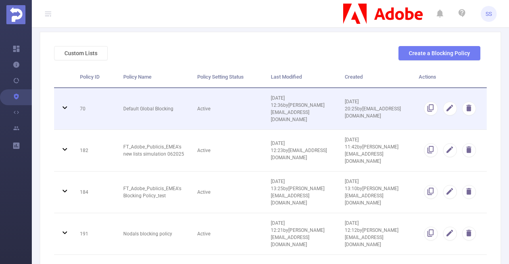
click at [141, 106] on td "Default Global Blocking" at bounding box center [154, 109] width 74 height 42
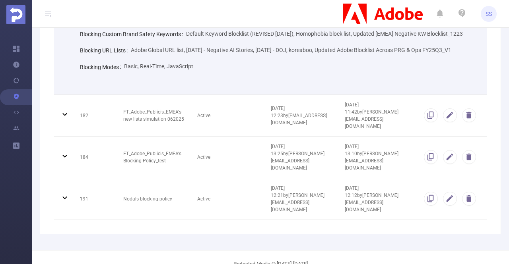
scroll to position [239, 0]
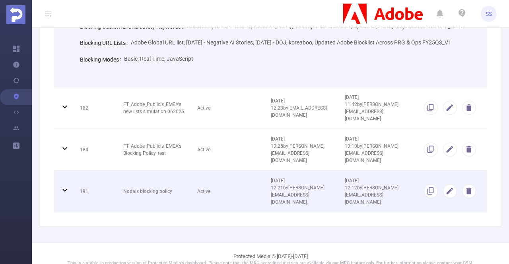
click at [173, 191] on td "Nodals blocking policy" at bounding box center [154, 192] width 74 height 42
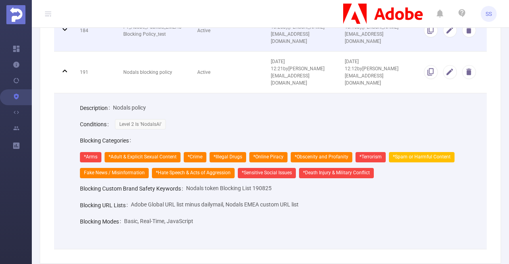
scroll to position [397, 0]
